Goal: Information Seeking & Learning: Understand process/instructions

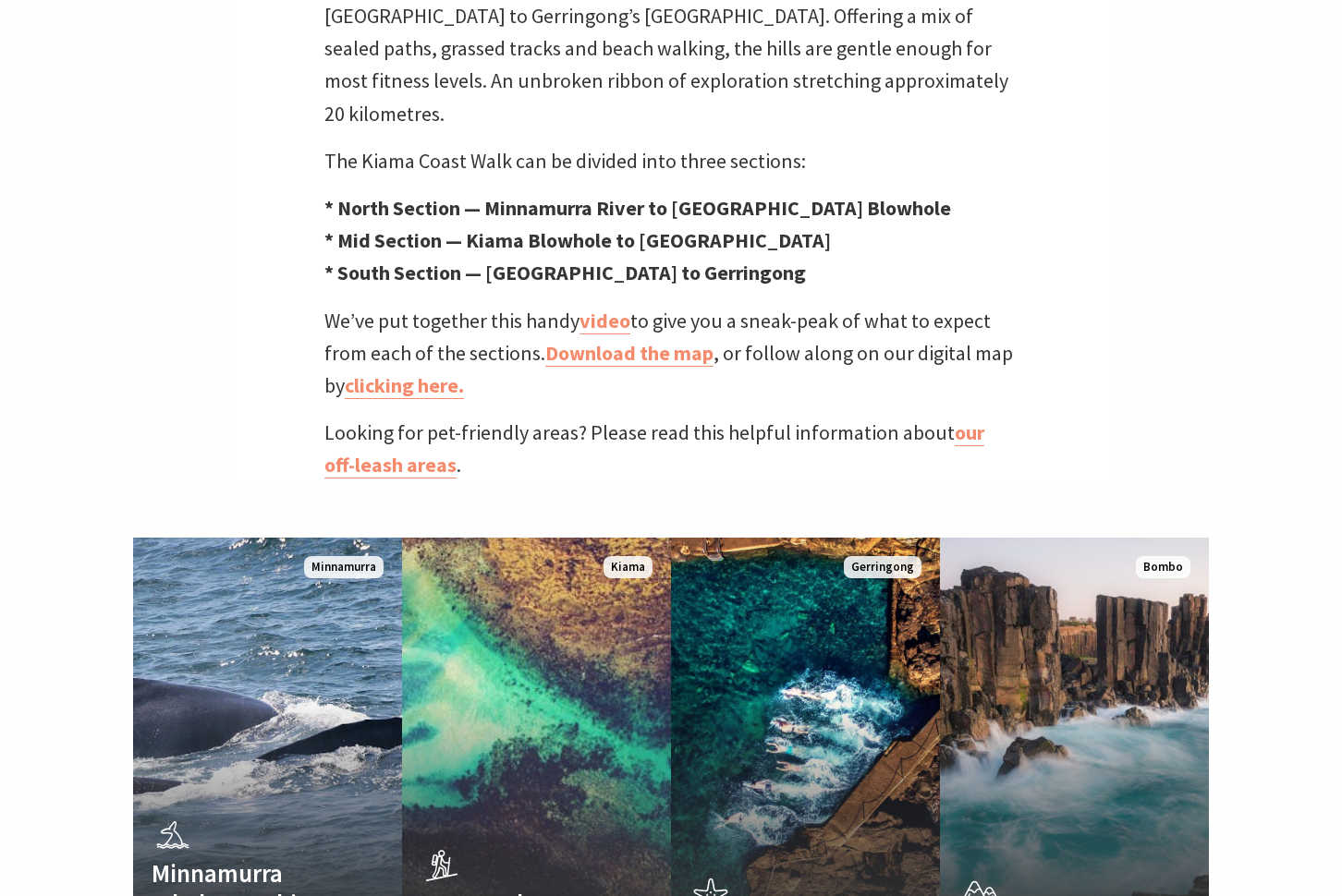
scroll to position [836, 0]
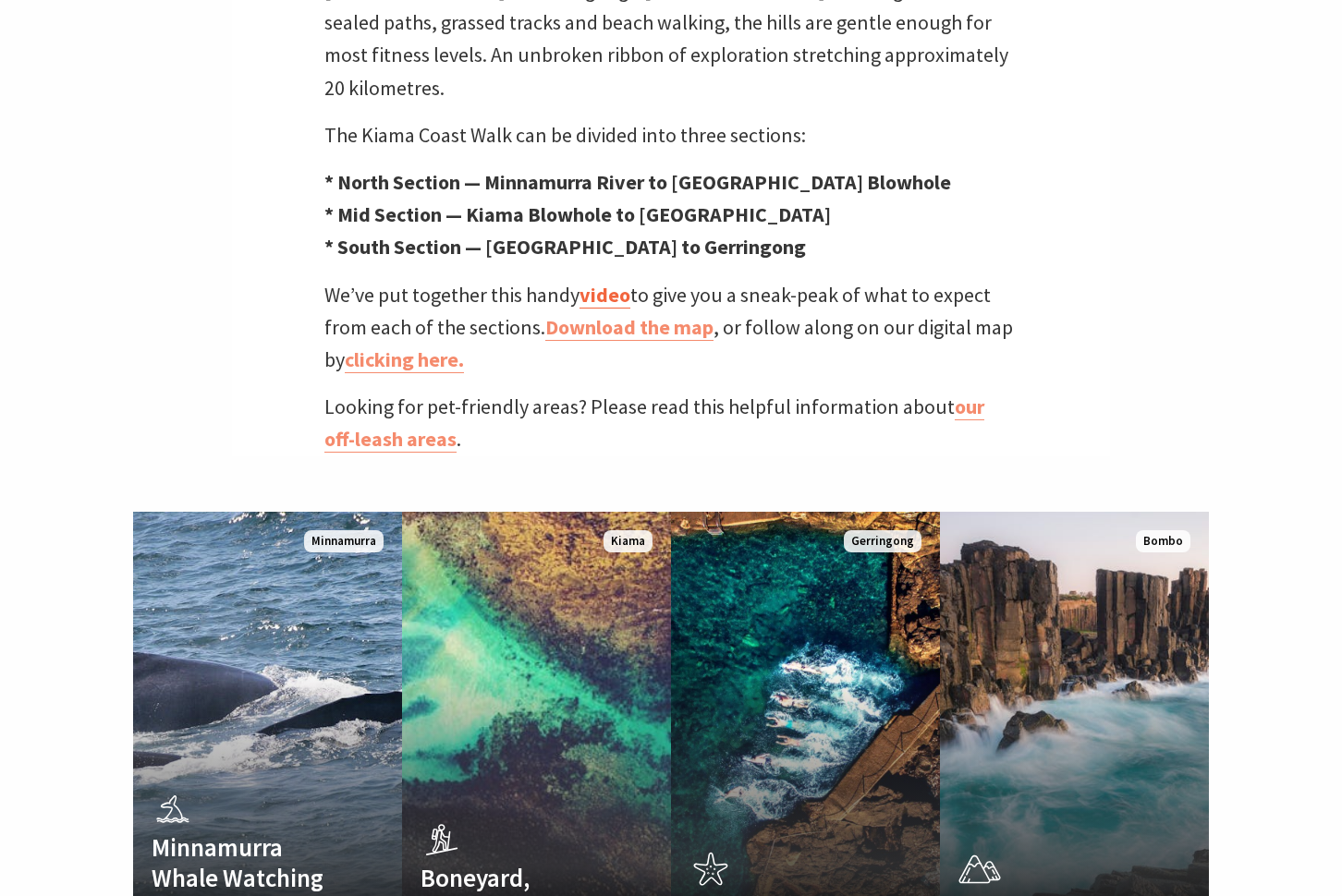
click at [599, 282] on link "video" at bounding box center [604, 295] width 51 height 27
click at [611, 314] on link "Download the map" at bounding box center [629, 327] width 168 height 27
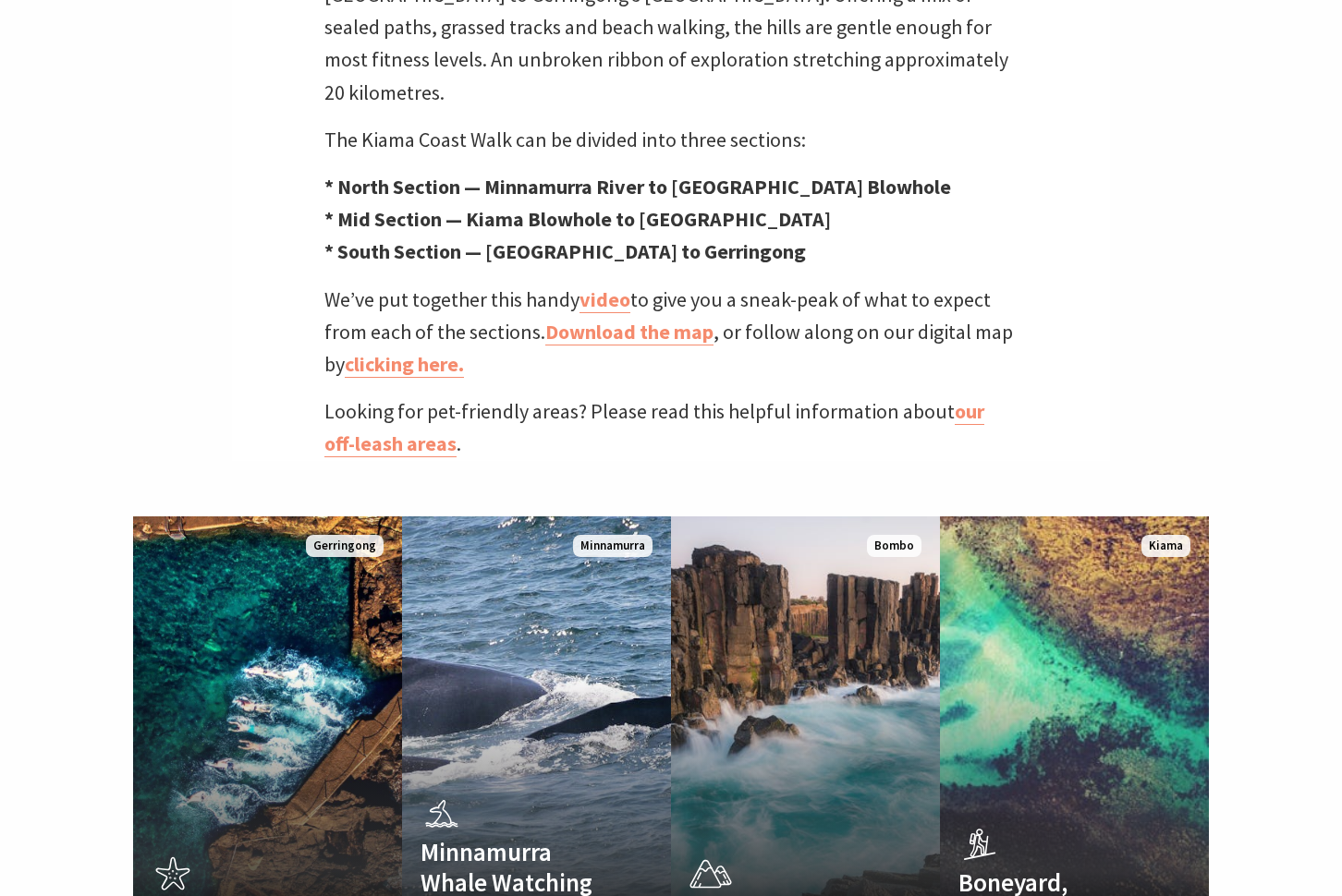
scroll to position [38, 1364]
click at [406, 351] on link "clicking here." at bounding box center [404, 364] width 119 height 27
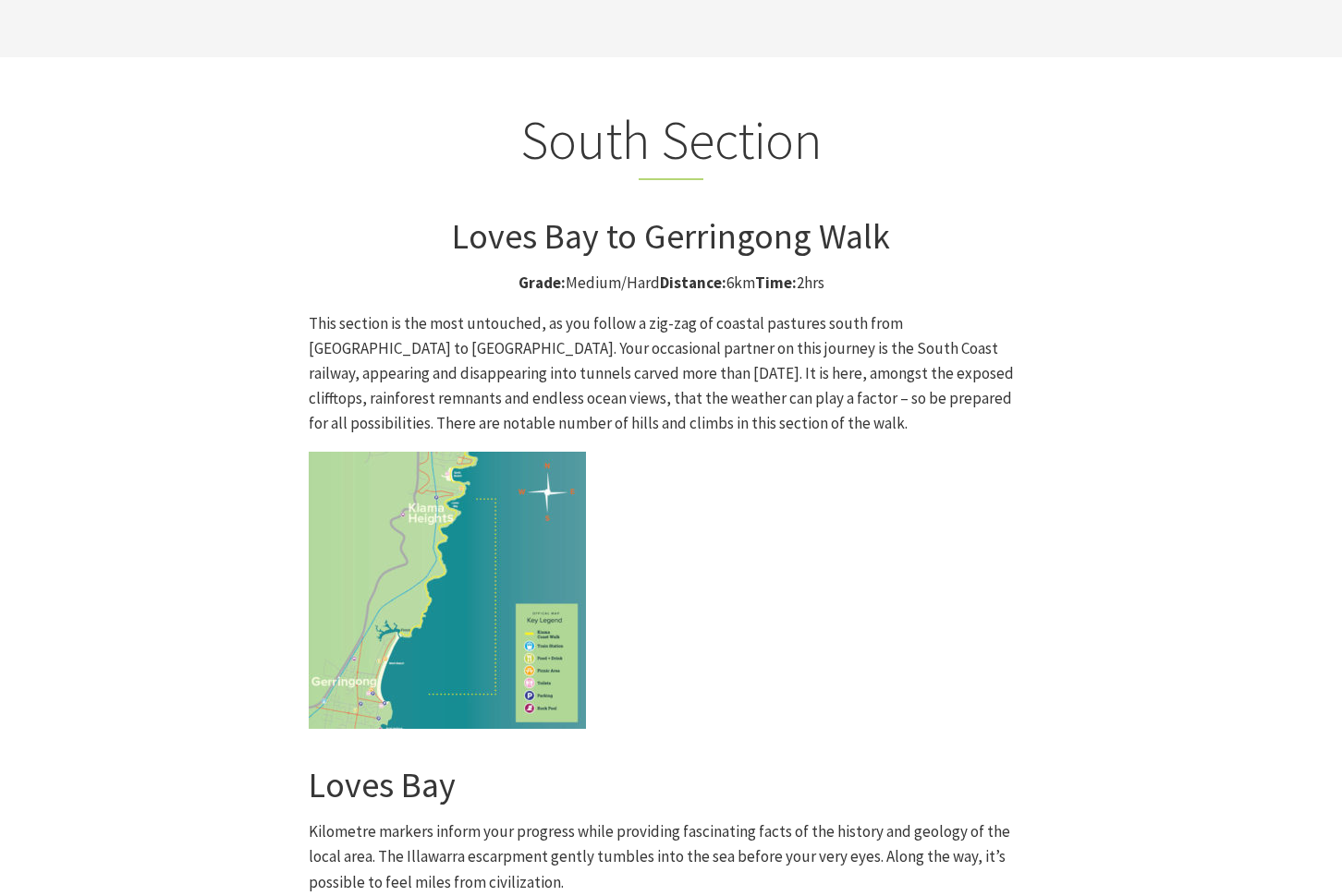
scroll to position [2932, 0]
